Goal: Transaction & Acquisition: Purchase product/service

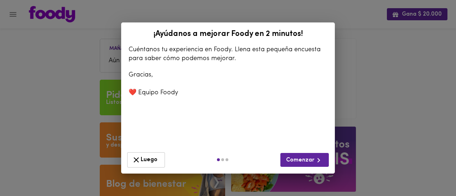
drag, startPoint x: 0, startPoint y: 0, endPoint x: 247, endPoint y: 121, distance: 275.1
click at [247, 121] on div "¡Ayúdanos a mejorar [PERSON_NAME] en 2 minutos! Cuéntanos tu experiencia en [PE…" at bounding box center [228, 97] width 214 height 151
click at [150, 156] on span "Luego" at bounding box center [146, 160] width 28 height 9
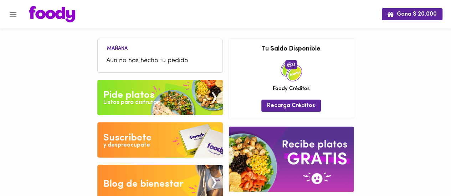
click at [167, 99] on img at bounding box center [159, 98] width 125 height 36
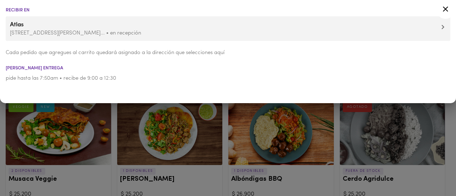
click at [446, 10] on icon at bounding box center [445, 8] width 5 height 5
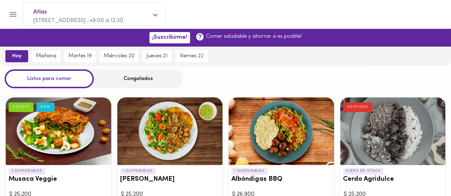
click at [125, 80] on div "Congelados" at bounding box center [138, 78] width 89 height 19
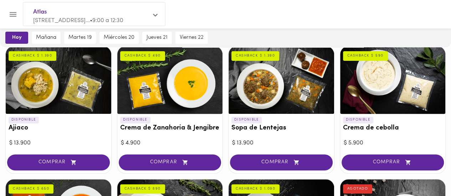
scroll to position [84, 0]
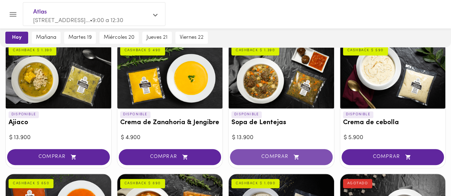
click at [256, 154] on span "COMPRAR" at bounding box center [281, 157] width 85 height 6
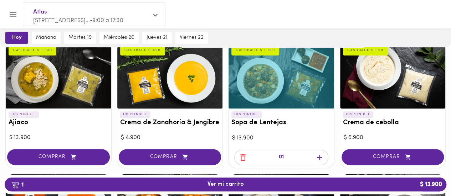
click at [318, 156] on icon "button" at bounding box center [319, 157] width 9 height 9
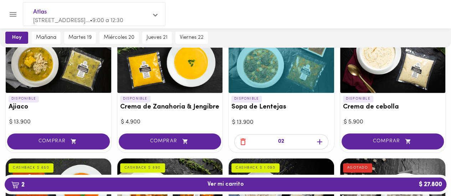
scroll to position [112, 0]
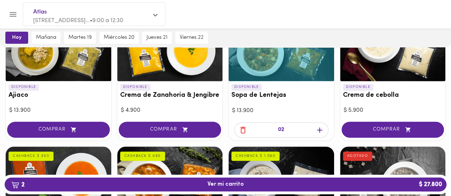
click at [317, 128] on icon "button" at bounding box center [319, 130] width 9 height 9
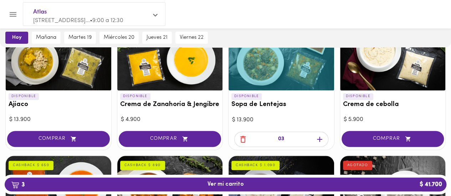
scroll to position [0, 0]
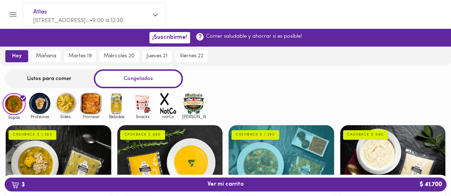
click at [61, 82] on div "Listos para comer" at bounding box center [49, 78] width 89 height 19
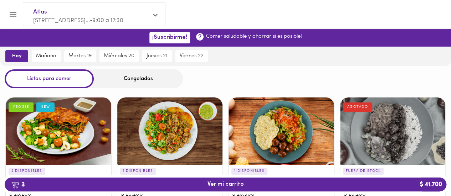
click at [134, 80] on div "Congelados" at bounding box center [138, 78] width 89 height 19
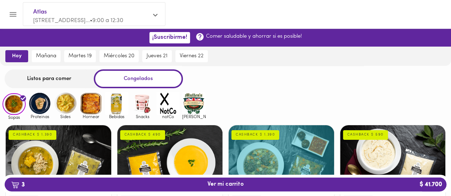
click at [42, 101] on img at bounding box center [39, 103] width 23 height 23
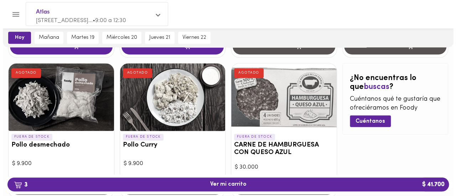
scroll to position [342, 0]
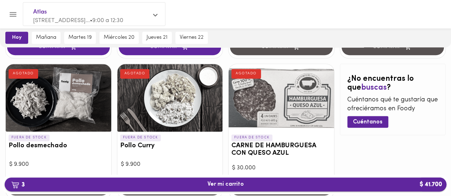
click at [226, 186] on span "3 Ver mi carrito $ 41.700" at bounding box center [225, 184] width 36 height 7
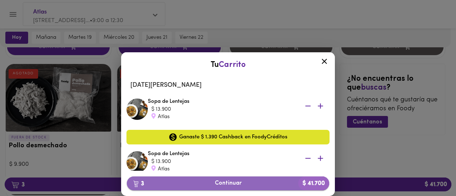
click at [232, 186] on span "3 Continuar $ 41.700" at bounding box center [227, 183] width 191 height 7
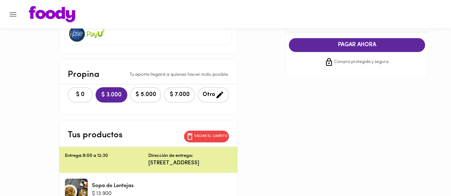
scroll to position [140, 0]
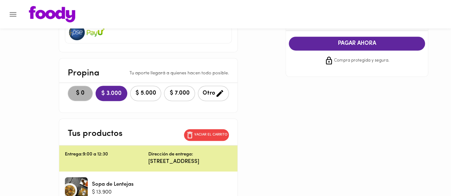
click at [72, 90] on span "$ 0" at bounding box center [80, 93] width 16 height 7
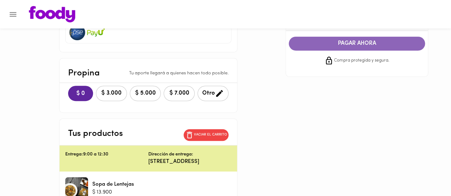
click at [362, 45] on span "PAGAR AHORA" at bounding box center [357, 43] width 122 height 7
